Goal: Information Seeking & Learning: Learn about a topic

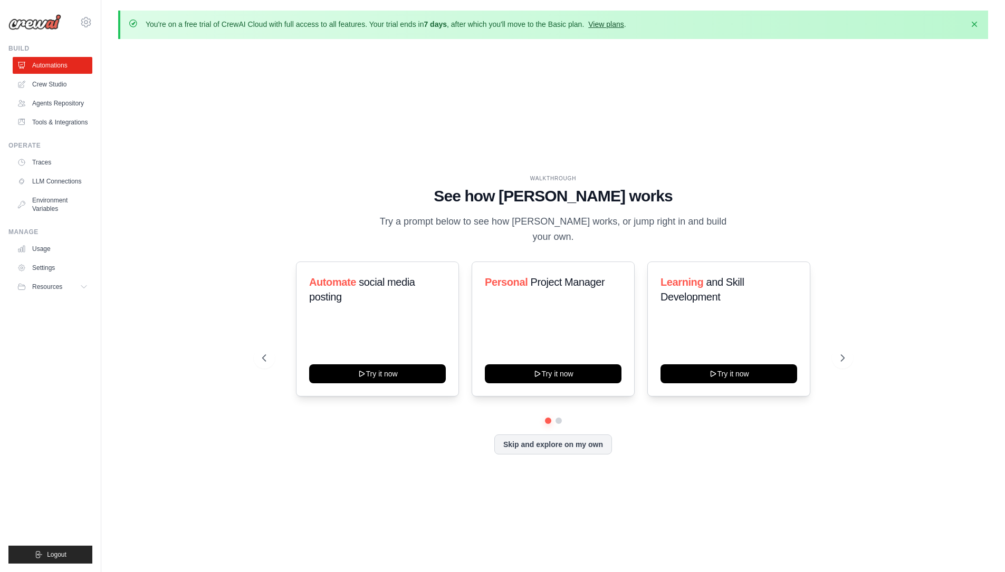
click at [623, 24] on link "View plans" at bounding box center [605, 24] width 35 height 8
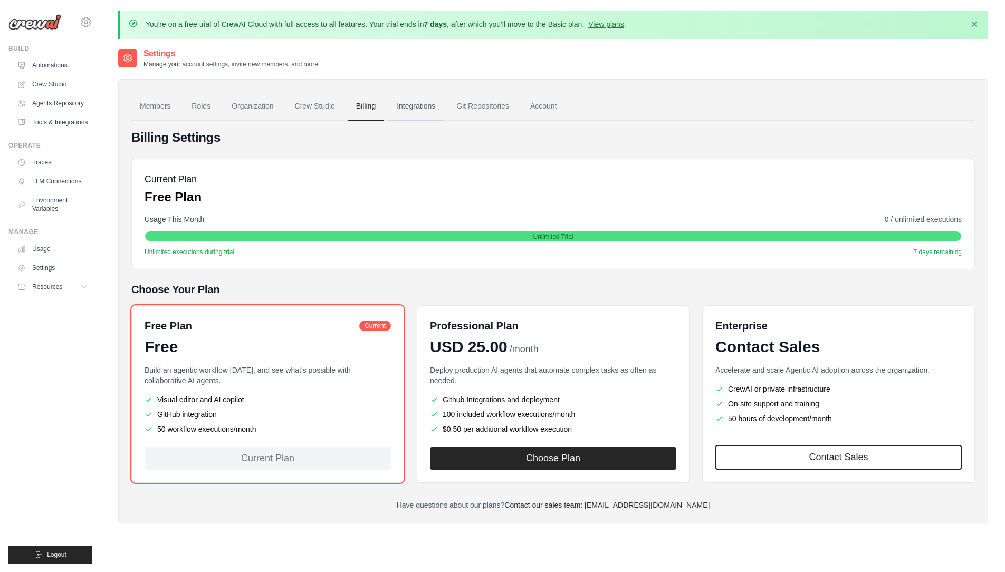
click at [403, 112] on link "Integrations" at bounding box center [415, 106] width 55 height 28
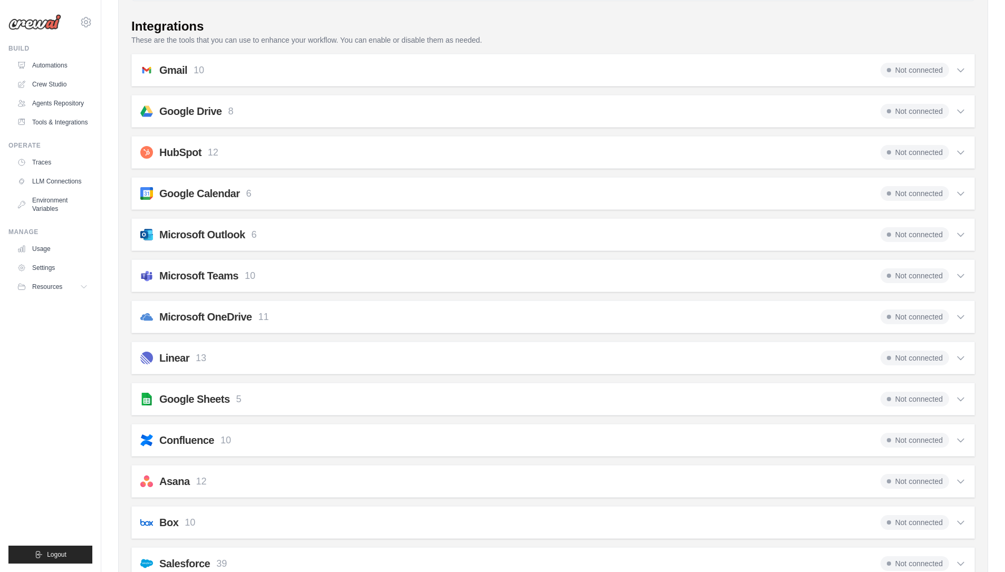
scroll to position [211, 0]
click at [967, 76] on div "Gmail 10 Not connected Select all Retrieve a list of messages.: fetch_emails Se…" at bounding box center [552, 71] width 843 height 33
click at [958, 72] on icon at bounding box center [960, 71] width 11 height 11
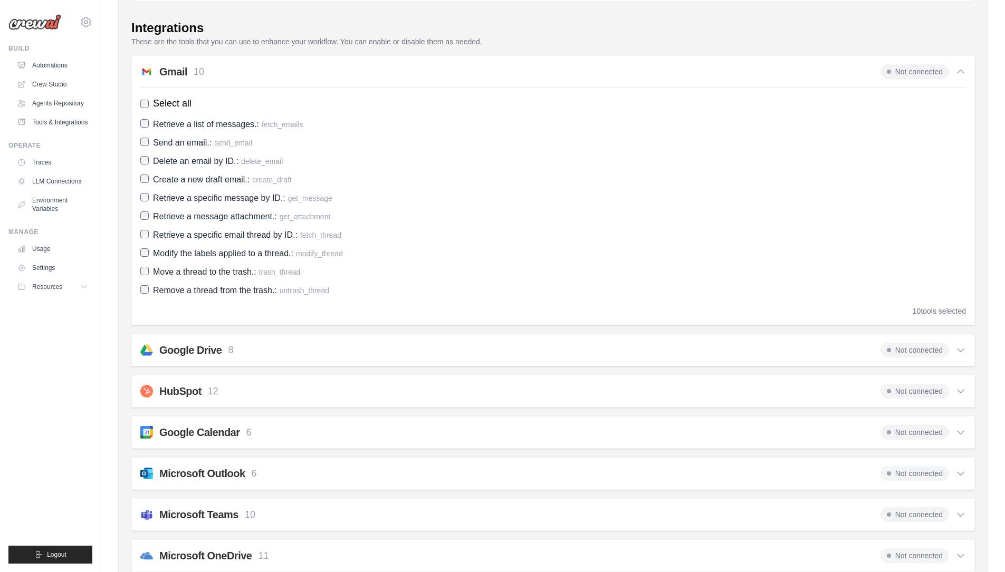
click at [958, 72] on icon at bounding box center [960, 71] width 11 height 11
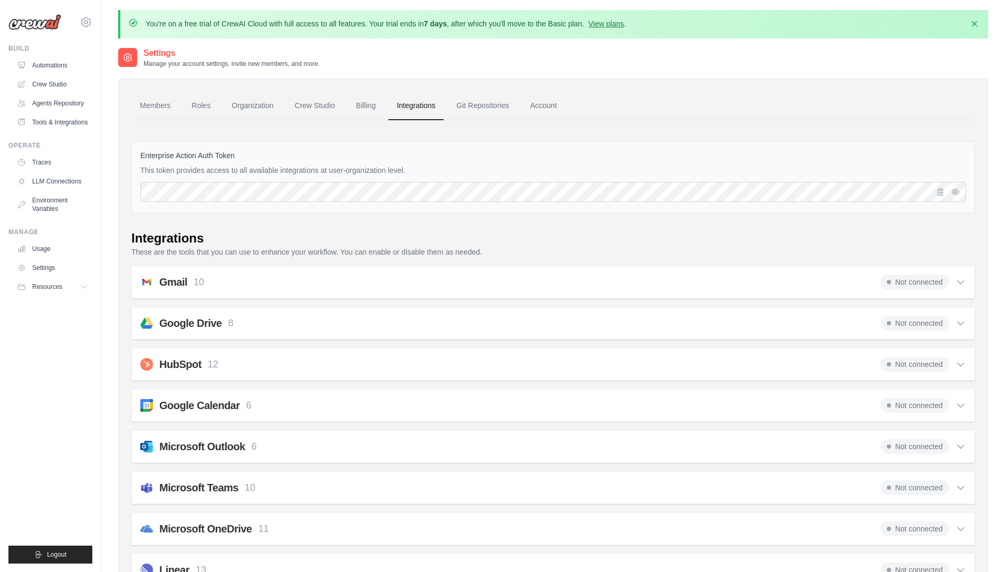
scroll to position [0, 0]
click at [47, 20] on img at bounding box center [34, 22] width 53 height 16
click at [163, 109] on link "Members" at bounding box center [154, 106] width 47 height 28
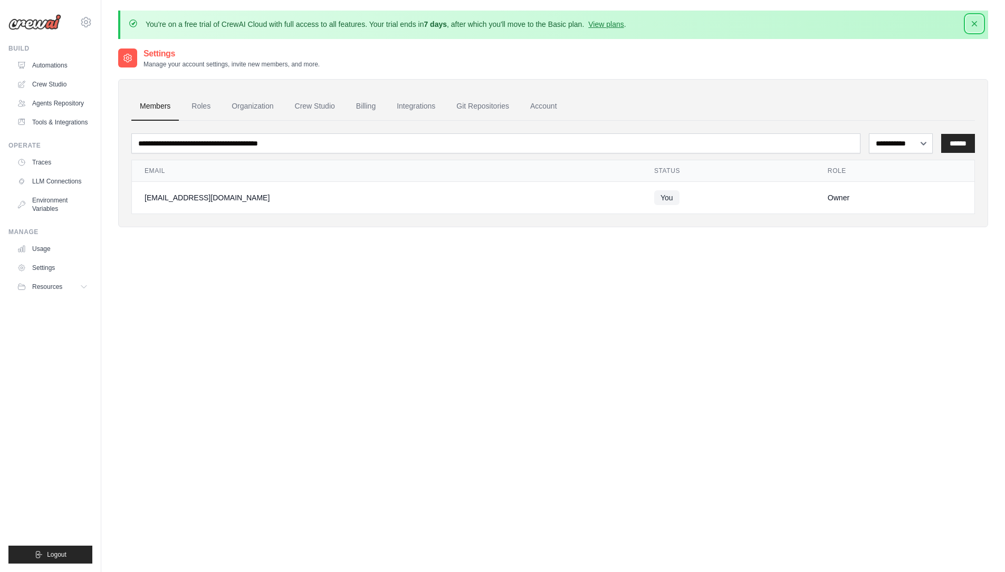
click at [974, 27] on icon "button" at bounding box center [974, 23] width 11 height 11
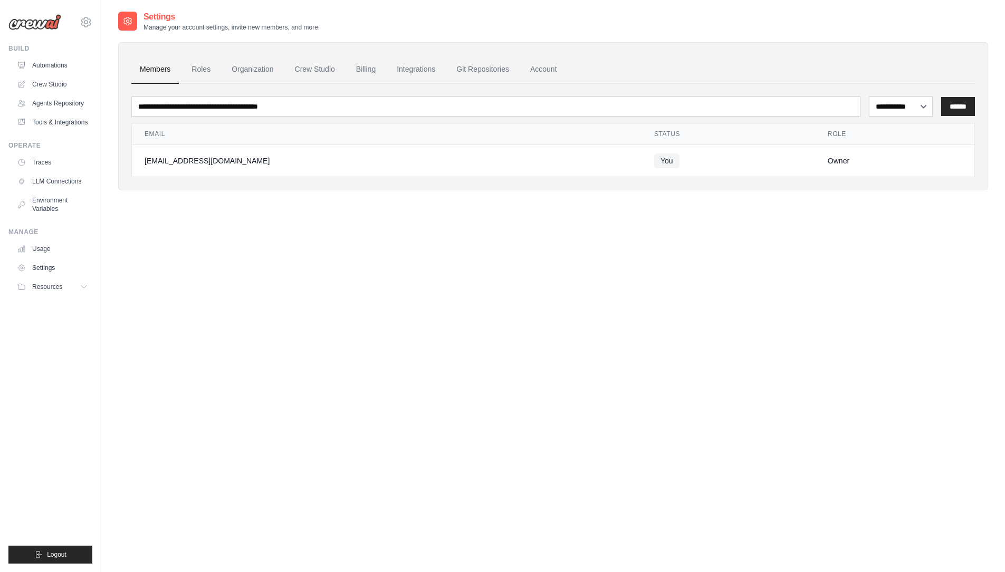
click at [33, 32] on div "[EMAIL_ADDRESS][DOMAIN_NAME] Settings" at bounding box center [50, 17] width 84 height 34
click at [86, 23] on icon at bounding box center [86, 22] width 13 height 13
click at [127, 21] on icon at bounding box center [128, 21] width 3 height 3
click at [130, 17] on icon at bounding box center [127, 21] width 11 height 11
click at [50, 113] on ul "Automations Crew Studio Agents Repository Tools & Integrations" at bounding box center [53, 94] width 80 height 74
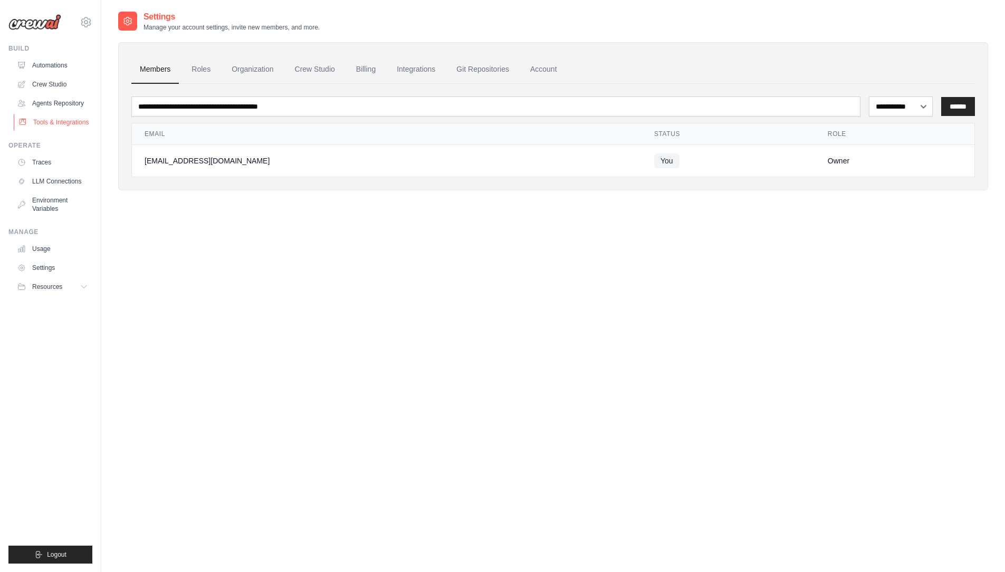
click at [53, 125] on link "Tools & Integrations" at bounding box center [54, 122] width 80 height 17
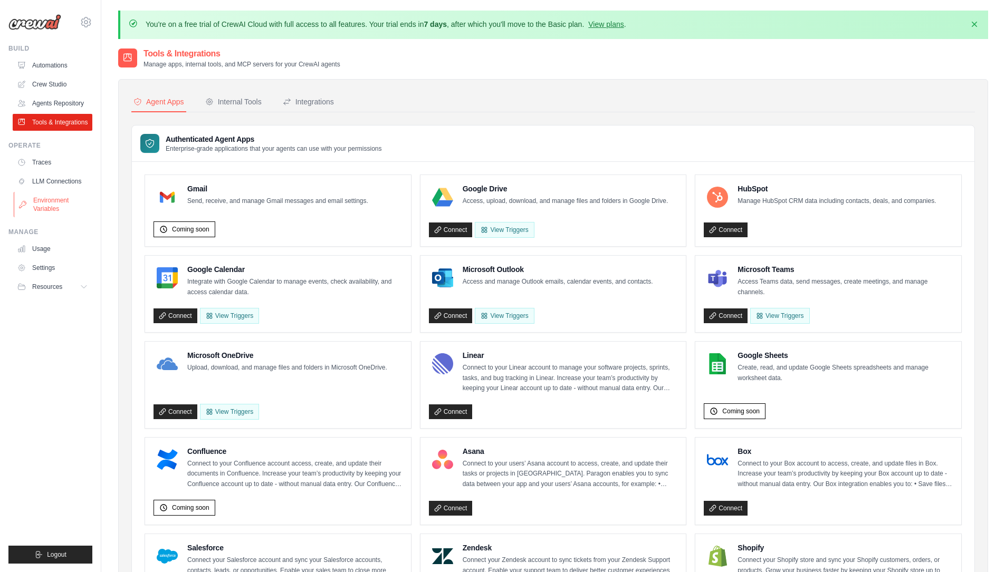
click at [43, 203] on link "Environment Variables" at bounding box center [54, 204] width 80 height 25
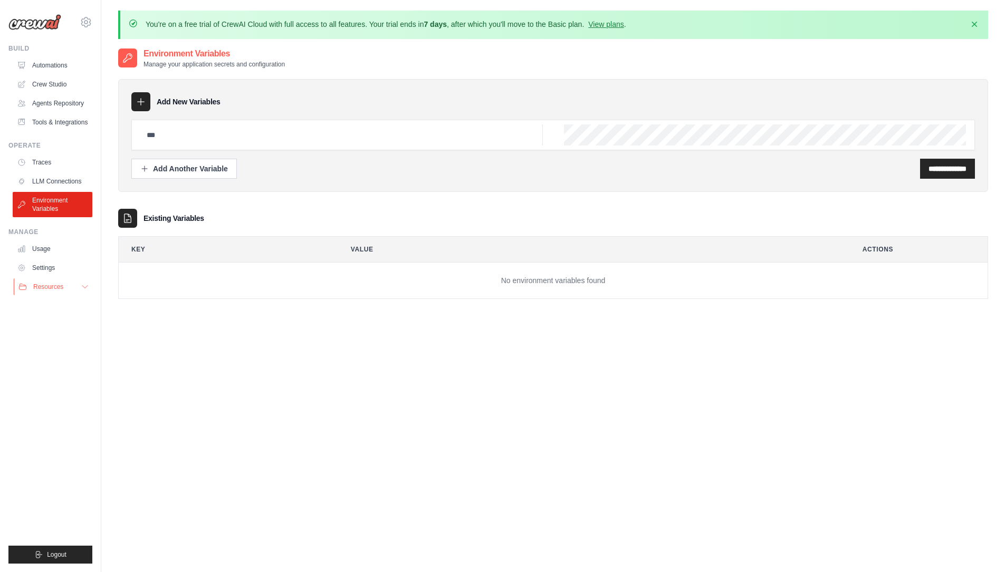
click at [76, 286] on button "Resources" at bounding box center [54, 286] width 80 height 17
click at [80, 362] on link "Video Tutorials" at bounding box center [56, 355] width 73 height 15
